Goal: Task Accomplishment & Management: Use online tool/utility

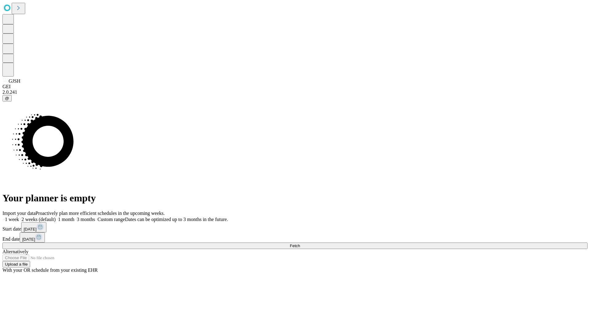
click at [300, 243] on span "Fetch" at bounding box center [295, 245] width 10 height 5
